Goal: Task Accomplishment & Management: Manage account settings

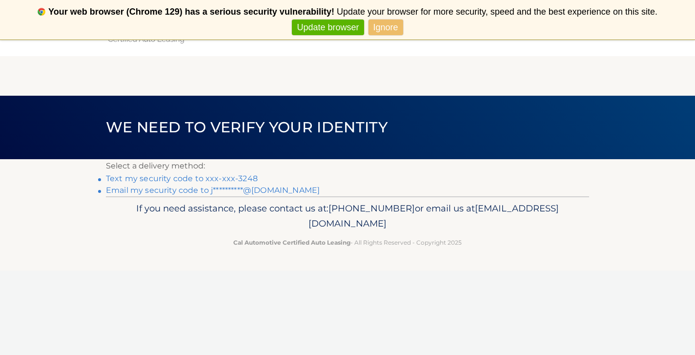
click at [240, 179] on link "Text my security code to xxx-xxx-3248" at bounding box center [182, 178] width 152 height 9
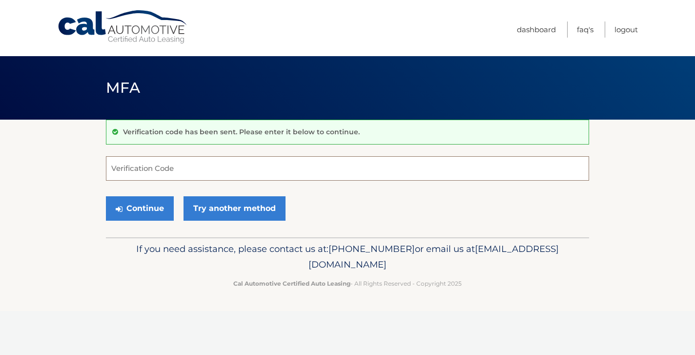
click at [232, 166] on input "Verification Code" at bounding box center [347, 168] width 483 height 24
type input "012521"
click at [147, 207] on button "Continue" at bounding box center [140, 208] width 68 height 24
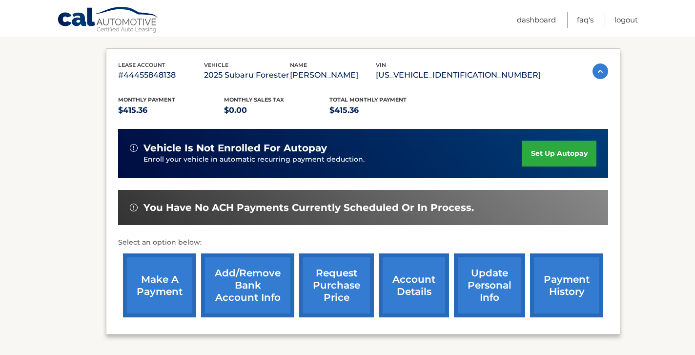
scroll to position [161, 0]
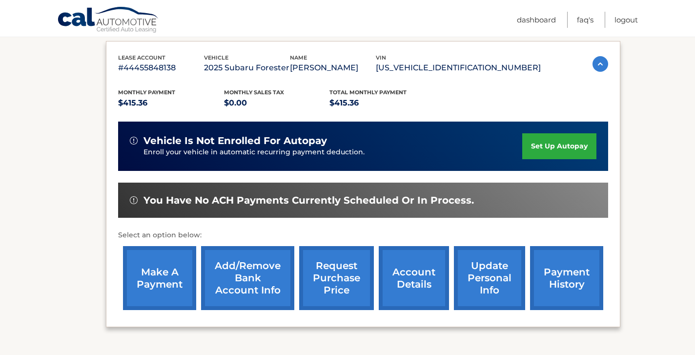
click at [156, 272] on link "make a payment" at bounding box center [159, 278] width 73 height 64
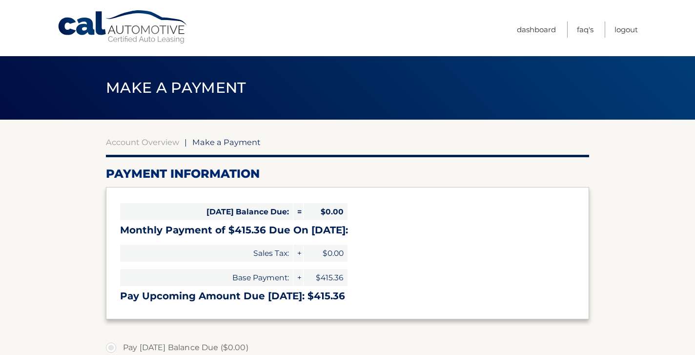
select select "OTEzMzJlYmYtNGJjZC00NDFiLWE3OWItMmE3YTAyMmFkMzgw"
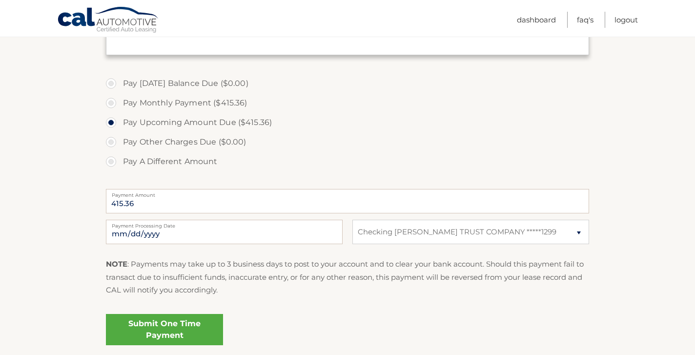
scroll to position [298, 0]
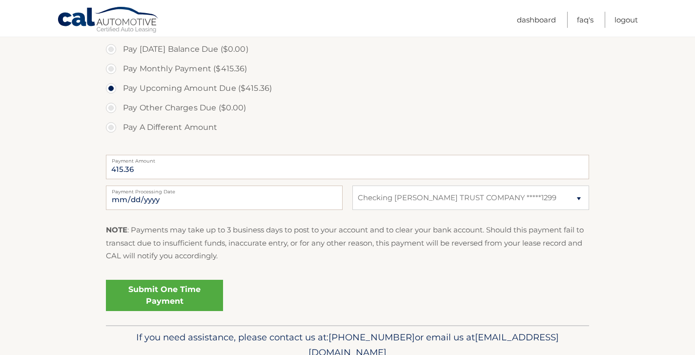
click at [176, 293] on link "Submit One Time Payment" at bounding box center [164, 295] width 117 height 31
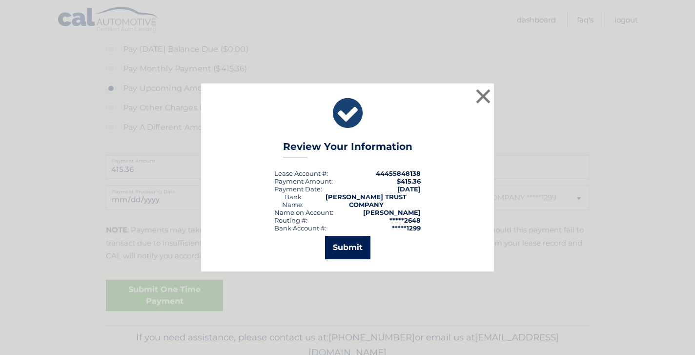
click at [337, 239] on button "Submit" at bounding box center [347, 247] width 45 height 23
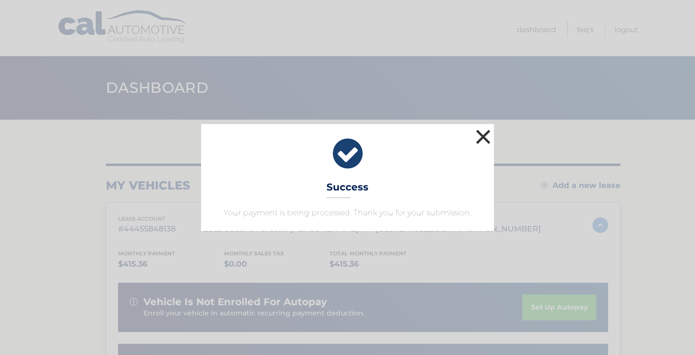
click at [486, 135] on button "×" at bounding box center [484, 137] width 20 height 20
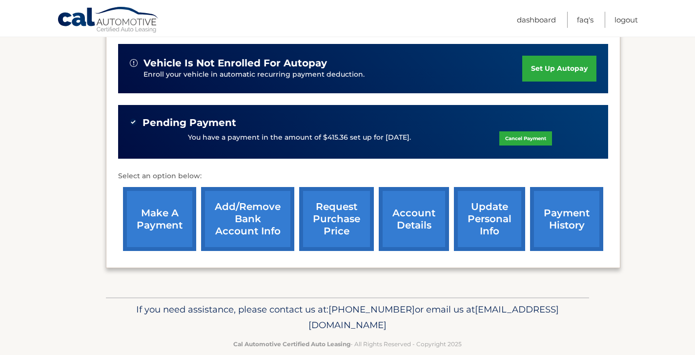
scroll to position [255, 0]
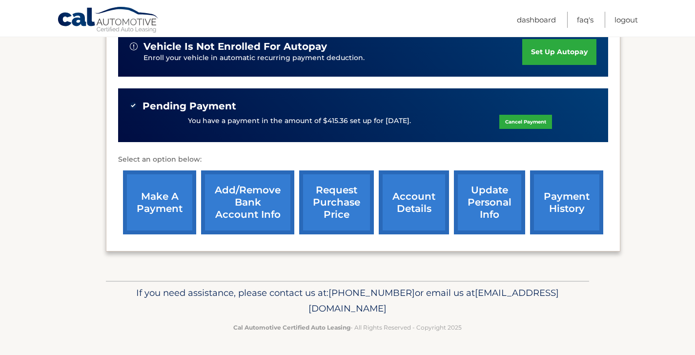
click at [401, 204] on link "account details" at bounding box center [414, 202] width 70 height 64
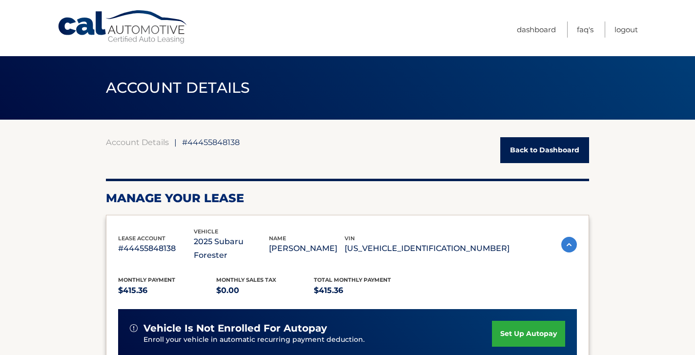
click at [548, 147] on link "Back to Dashboard" at bounding box center [544, 150] width 89 height 26
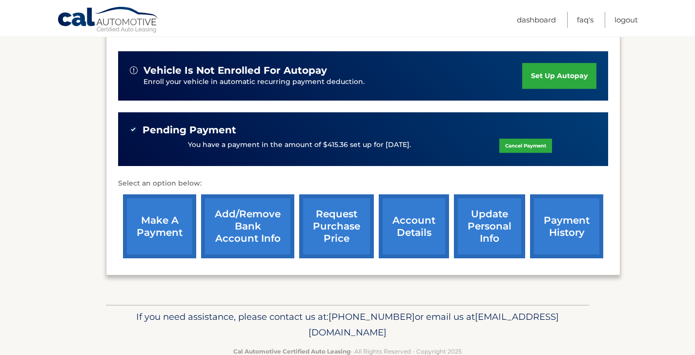
scroll to position [255, 0]
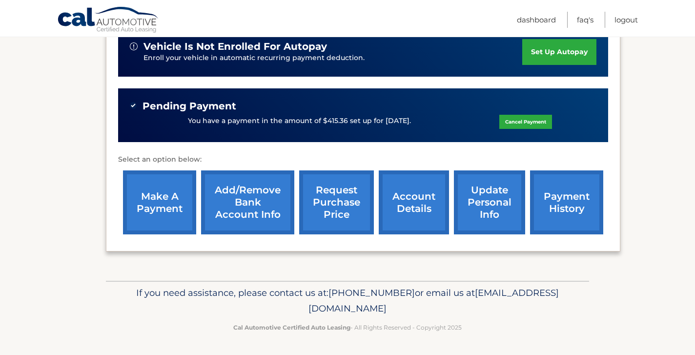
click at [560, 213] on link "payment history" at bounding box center [566, 202] width 73 height 64
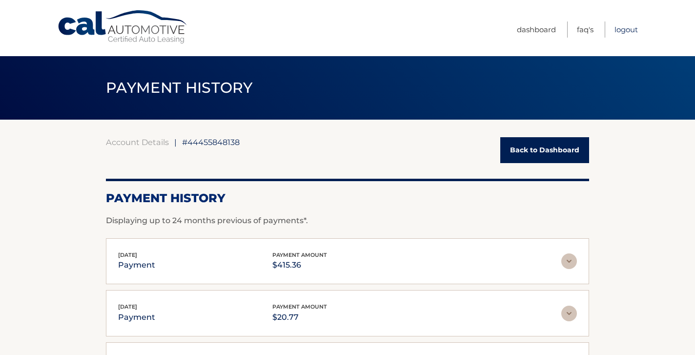
click at [629, 29] on link "Logout" at bounding box center [626, 29] width 23 height 16
